Goal: Navigation & Orientation: Understand site structure

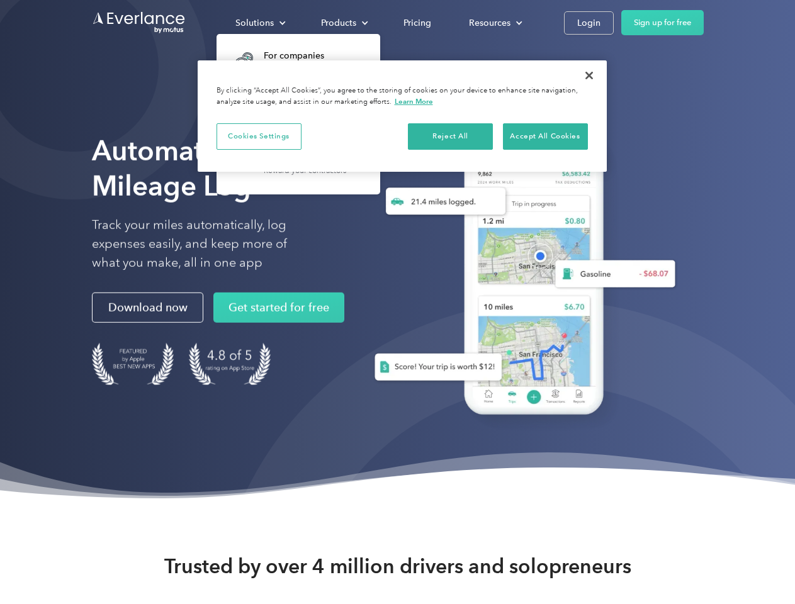
click at [260, 23] on div "Solutions" at bounding box center [254, 23] width 38 height 16
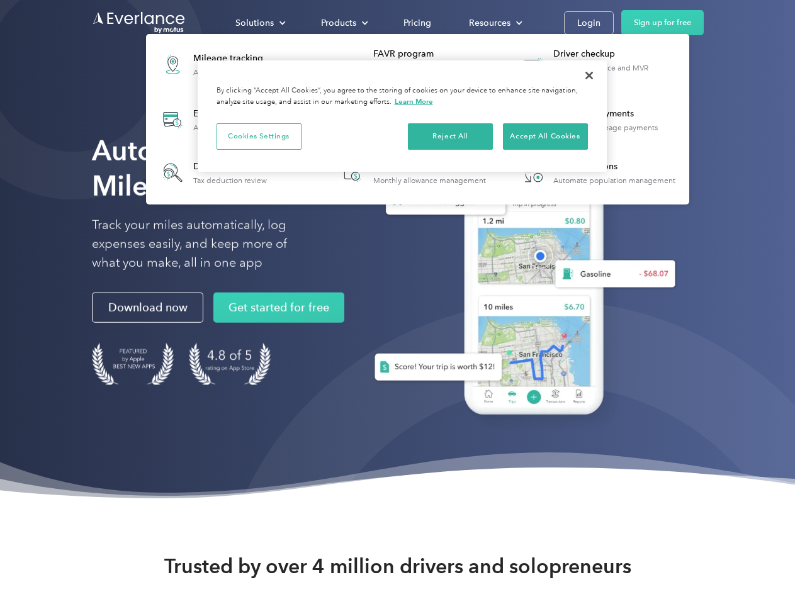
click at [343, 23] on div "Products" at bounding box center [338, 23] width 35 height 16
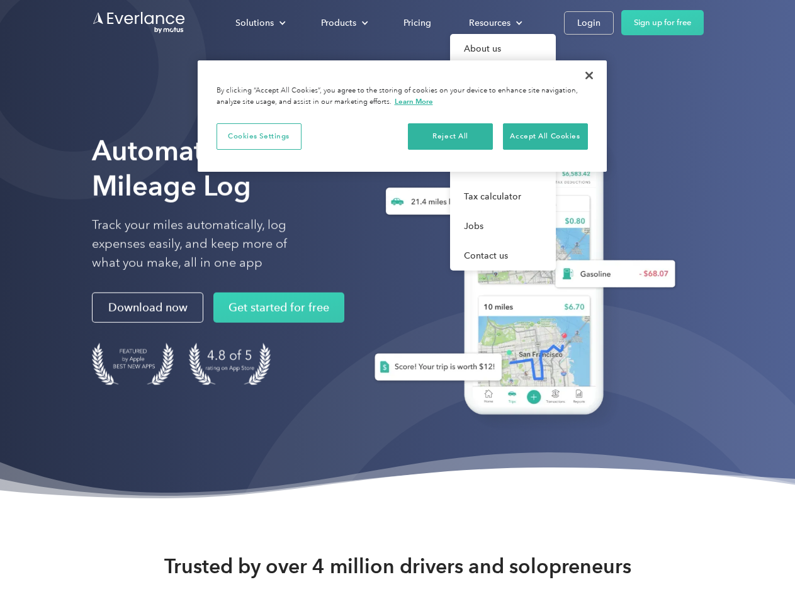
click at [494, 23] on div "Resources" at bounding box center [490, 23] width 42 height 16
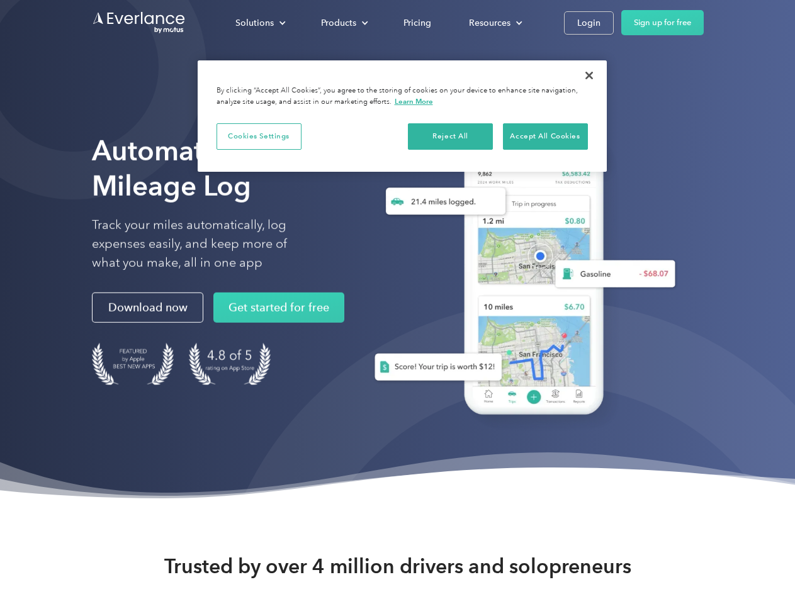
click at [259, 136] on button "Cookies Settings" at bounding box center [259, 136] width 85 height 26
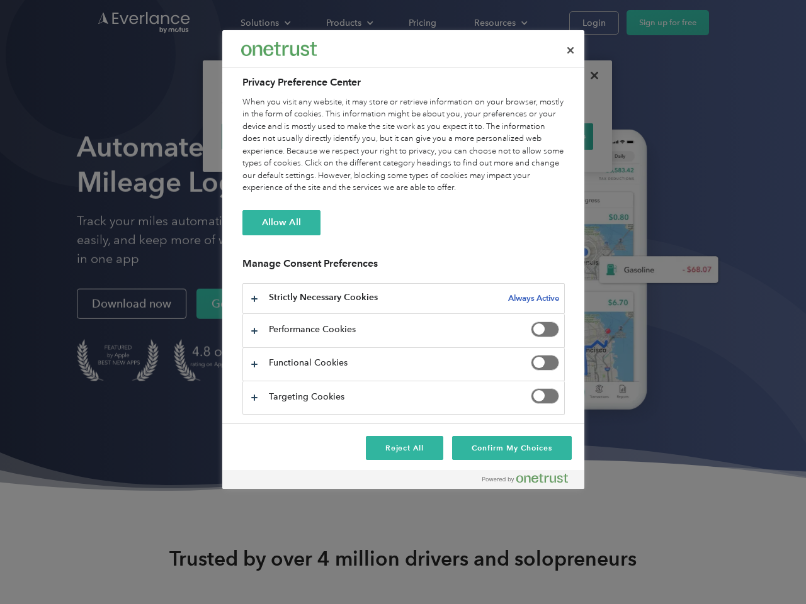
click at [451, 136] on div "When you visit any website, it may store or retrieve information on your browse…" at bounding box center [403, 145] width 322 height 98
click at [545, 136] on div "When you visit any website, it may store or retrieve information on your browse…" at bounding box center [403, 145] width 322 height 98
click at [589, 76] on div at bounding box center [403, 302] width 806 height 604
